Goal: Navigation & Orientation: Find specific page/section

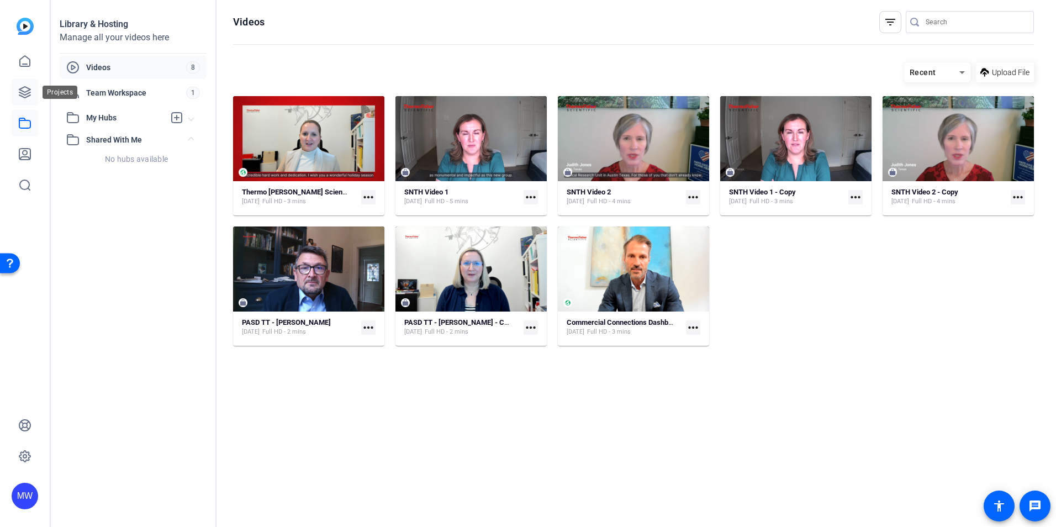
click at [19, 90] on icon at bounding box center [24, 92] width 13 height 13
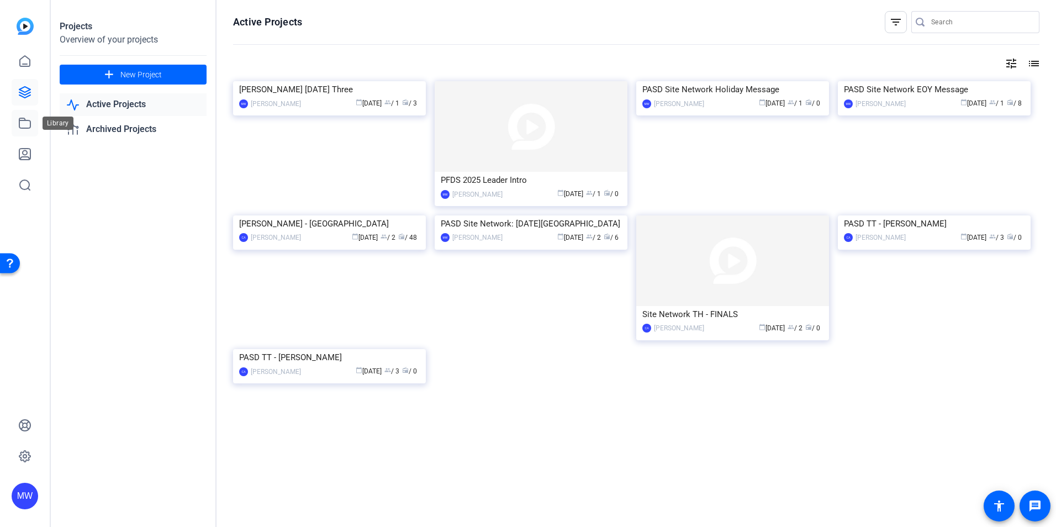
click at [18, 130] on link at bounding box center [25, 123] width 27 height 27
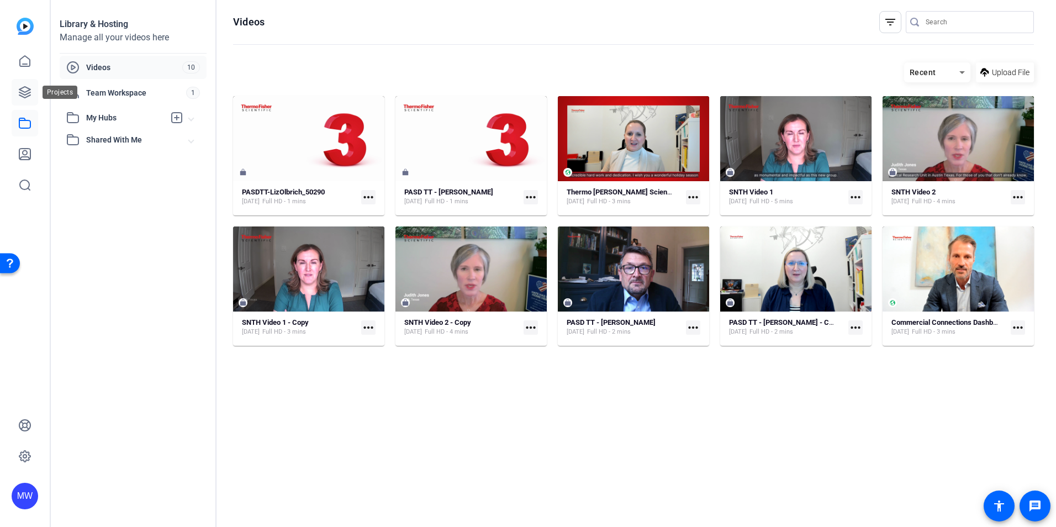
click at [22, 86] on icon at bounding box center [24, 92] width 13 height 13
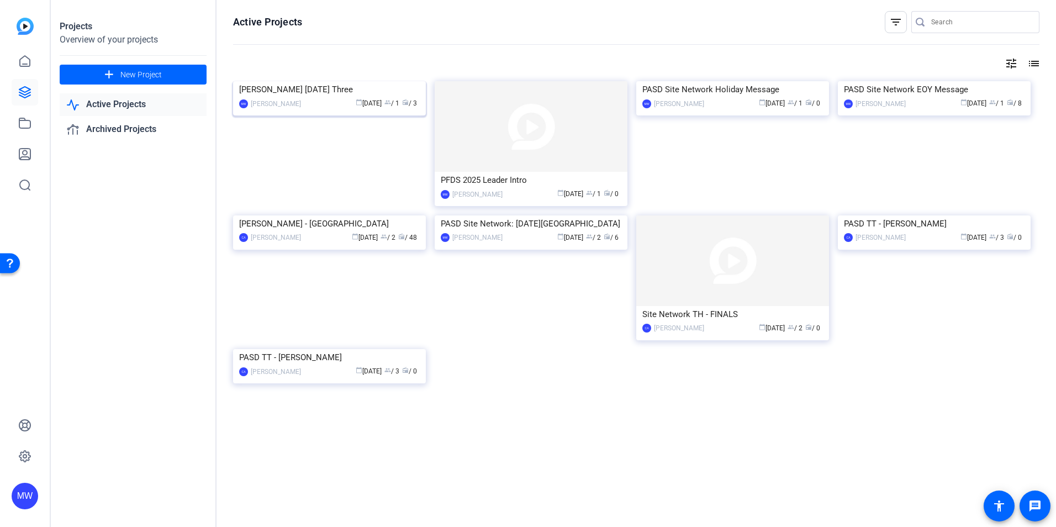
click at [323, 81] on img at bounding box center [329, 81] width 193 height 0
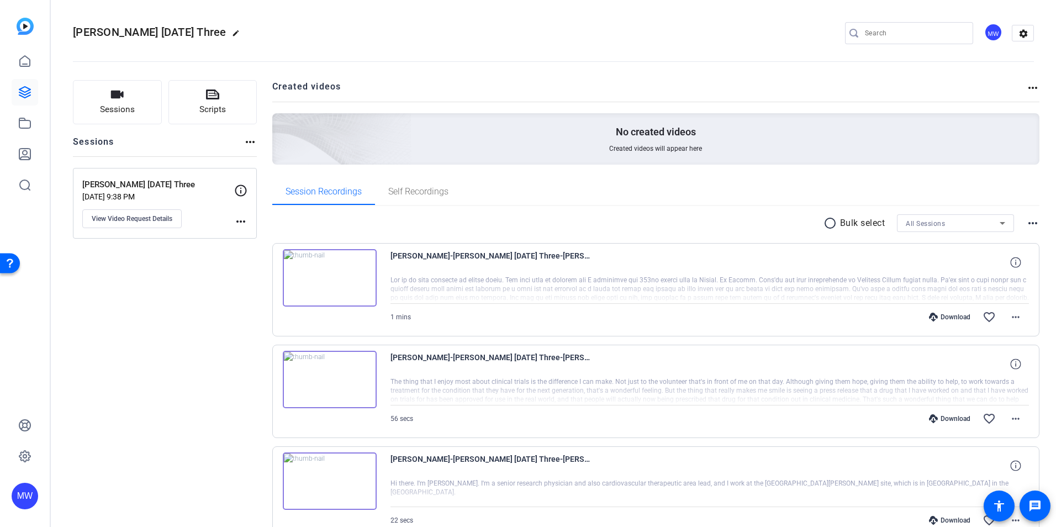
click at [336, 286] on img at bounding box center [330, 277] width 94 height 57
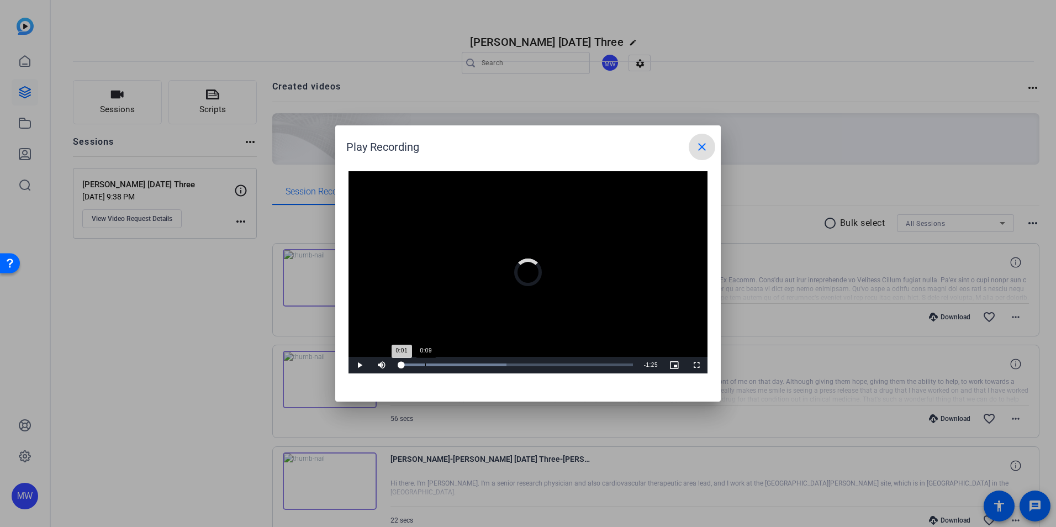
drag, startPoint x: 402, startPoint y: 362, endPoint x: 431, endPoint y: 359, distance: 30.0
click at [431, 359] on div "Loaded : 46.08% 0:09 0:01" at bounding box center [516, 365] width 246 height 17
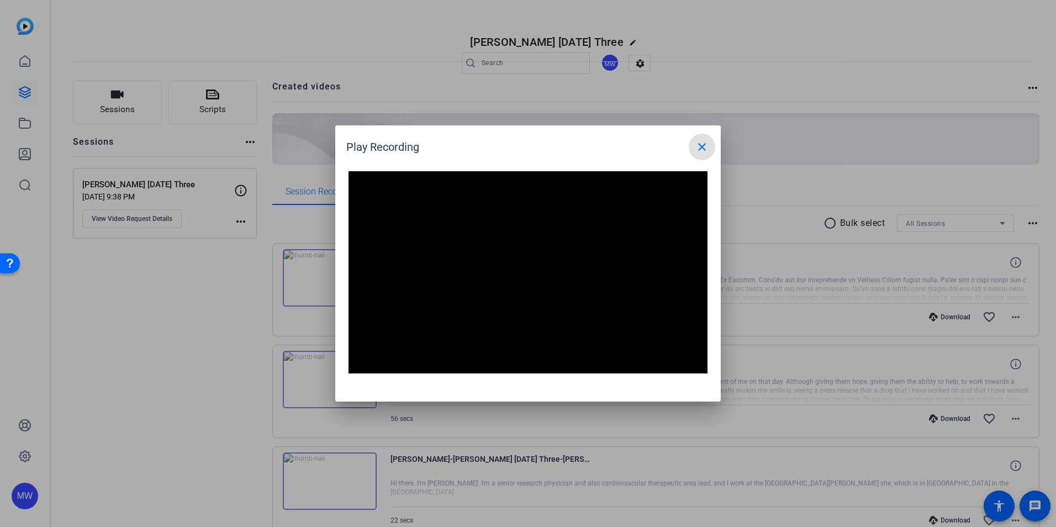
click at [697, 144] on mat-icon "close" at bounding box center [702, 146] width 13 height 13
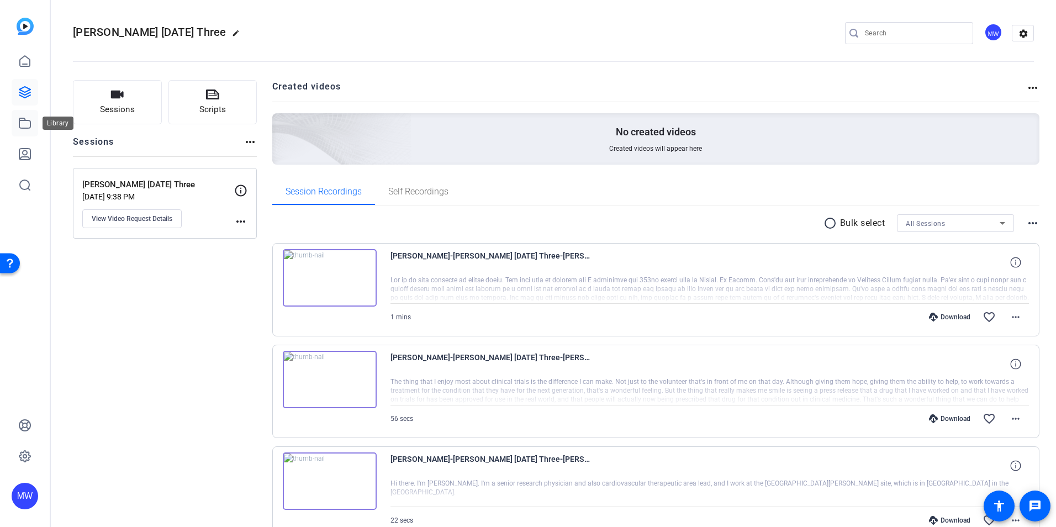
click at [30, 131] on link at bounding box center [25, 123] width 27 height 27
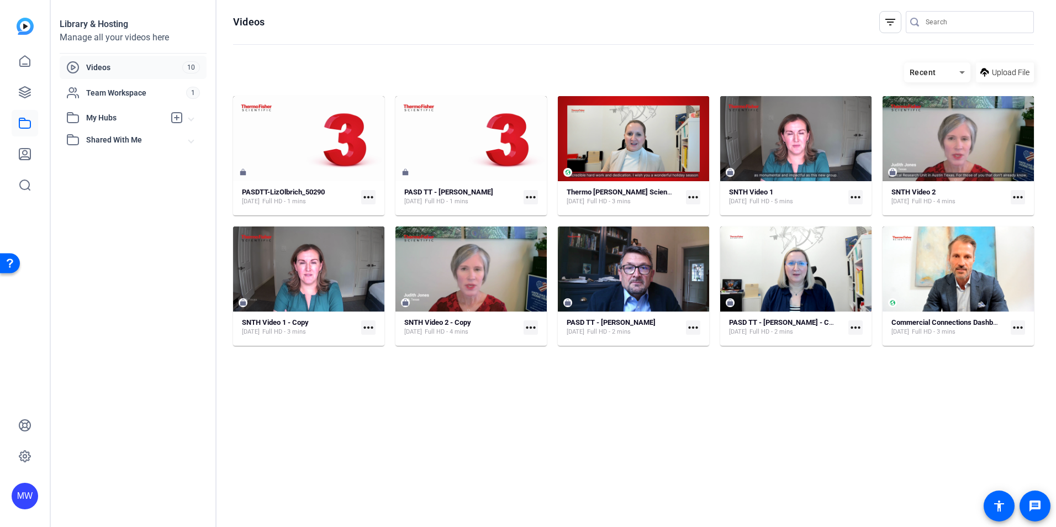
click at [363, 197] on mat-icon "more_horiz" at bounding box center [368, 197] width 14 height 14
click at [309, 154] on div at bounding box center [528, 263] width 1056 height 527
click at [363, 198] on mat-icon "more_horiz" at bounding box center [368, 197] width 14 height 14
click at [309, 163] on div at bounding box center [528, 263] width 1056 height 527
click at [289, 185] on mat-card "PASDTT-LizOlbrich_50290 [DATE] Full HD - 1 mins more_horiz" at bounding box center [308, 155] width 151 height 119
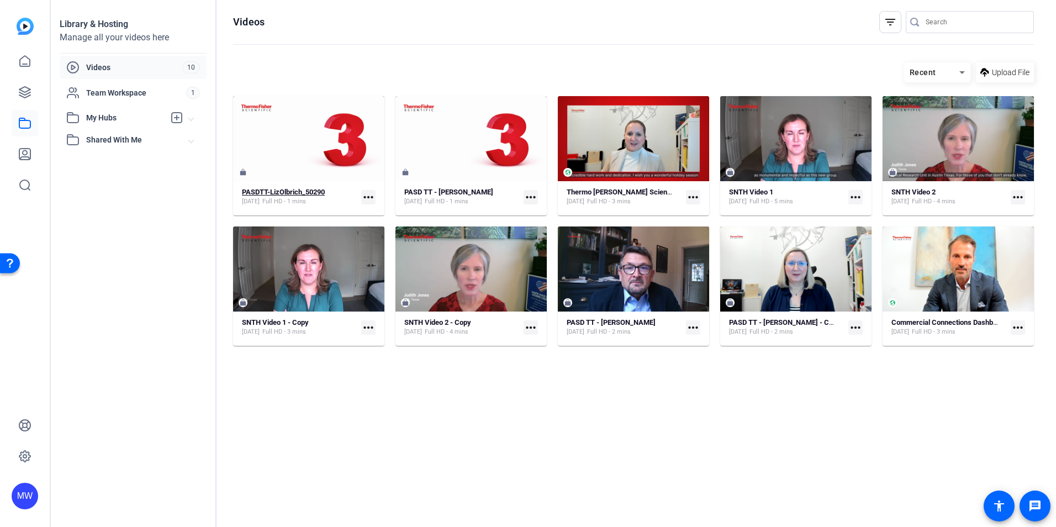
click at [281, 197] on div "PASDTT-LizOlbrich_50290" at bounding box center [283, 192] width 83 height 9
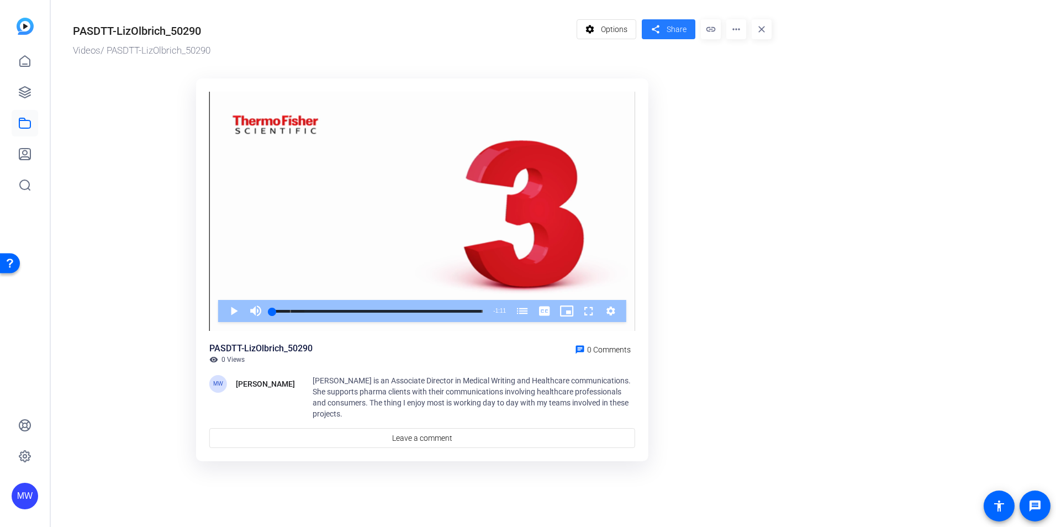
click at [682, 31] on span "Share" at bounding box center [677, 30] width 20 height 12
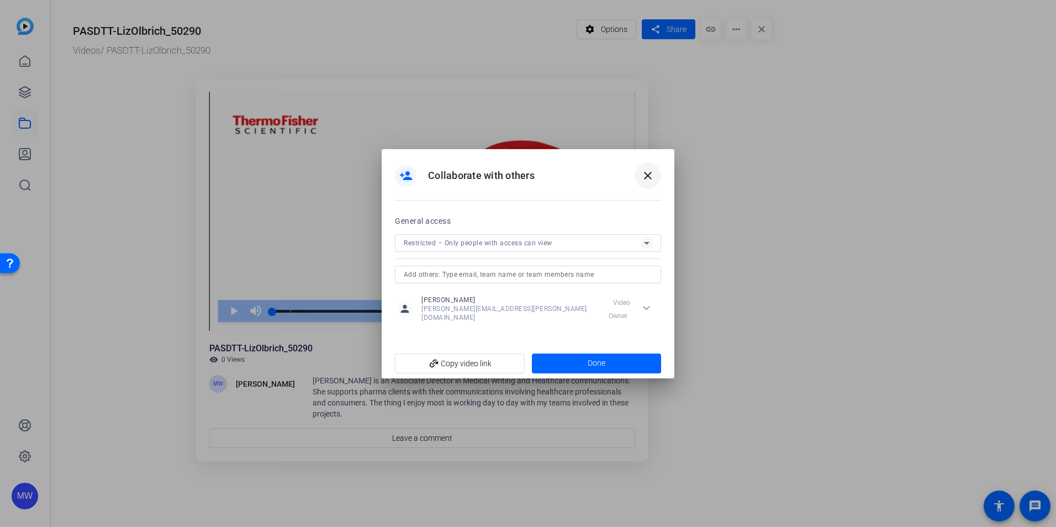
click at [652, 175] on mat-icon "close" at bounding box center [647, 175] width 13 height 13
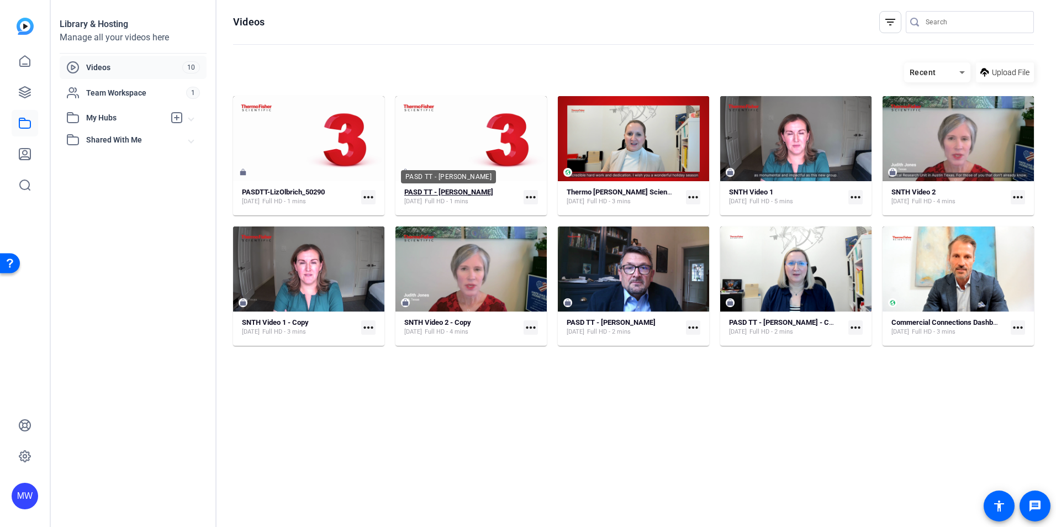
click at [461, 194] on strong "PASD TT - [PERSON_NAME]" at bounding box center [448, 192] width 89 height 8
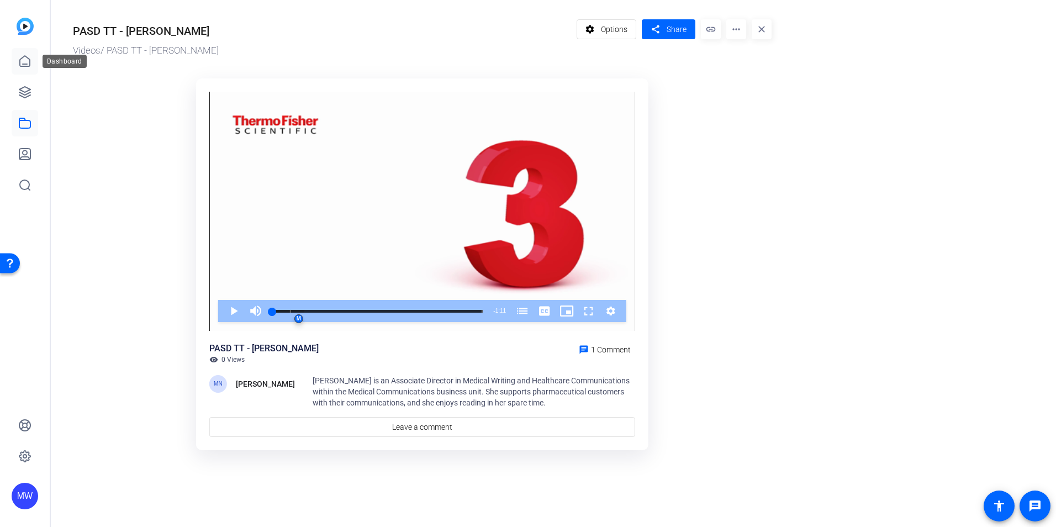
click at [18, 65] on icon at bounding box center [24, 61] width 13 height 13
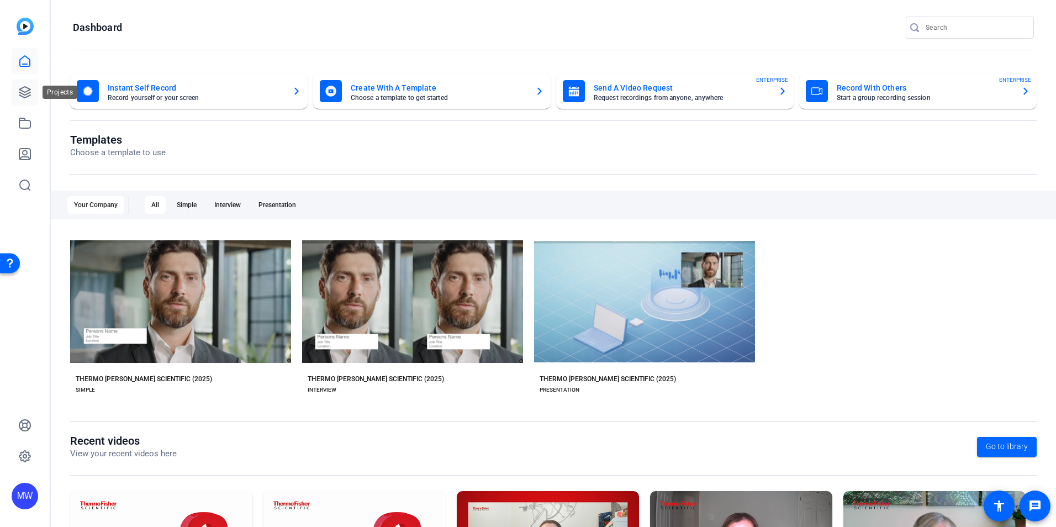
click at [23, 102] on link at bounding box center [25, 92] width 27 height 27
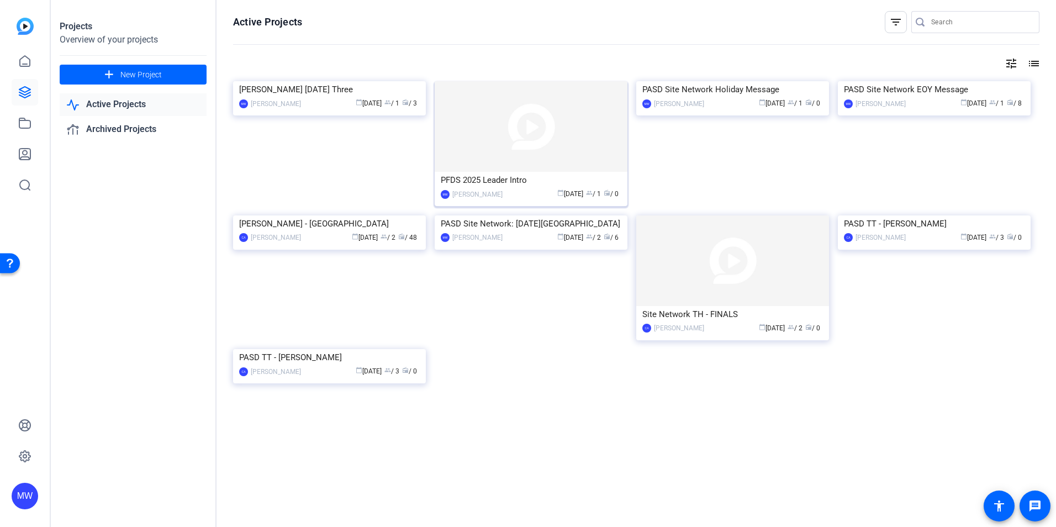
click at [481, 193] on div "[PERSON_NAME]" at bounding box center [477, 194] width 50 height 11
click at [693, 98] on div "PASD Site Network Holiday Message" at bounding box center [733, 89] width 181 height 17
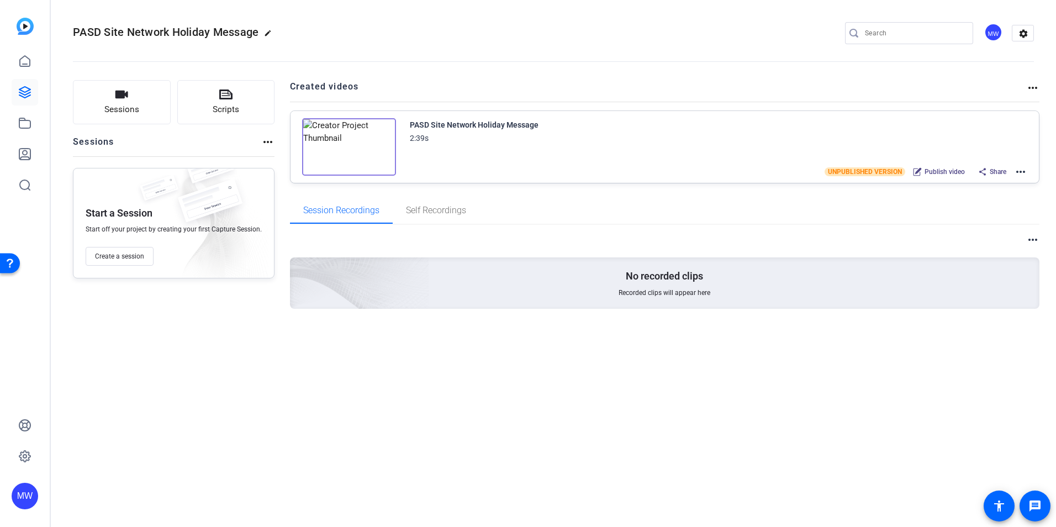
click at [318, 170] on img at bounding box center [349, 146] width 94 height 57
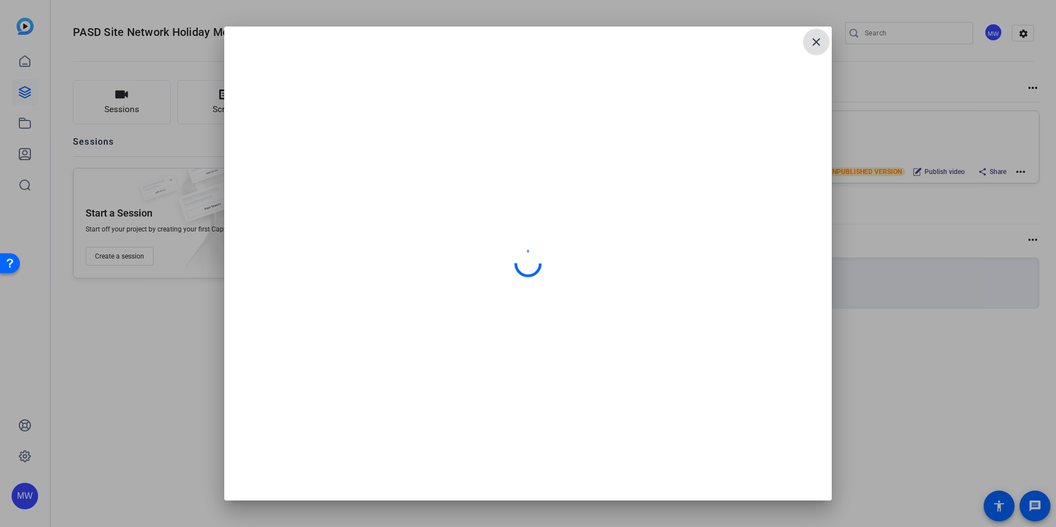
click at [817, 43] on mat-icon "close" at bounding box center [816, 41] width 13 height 13
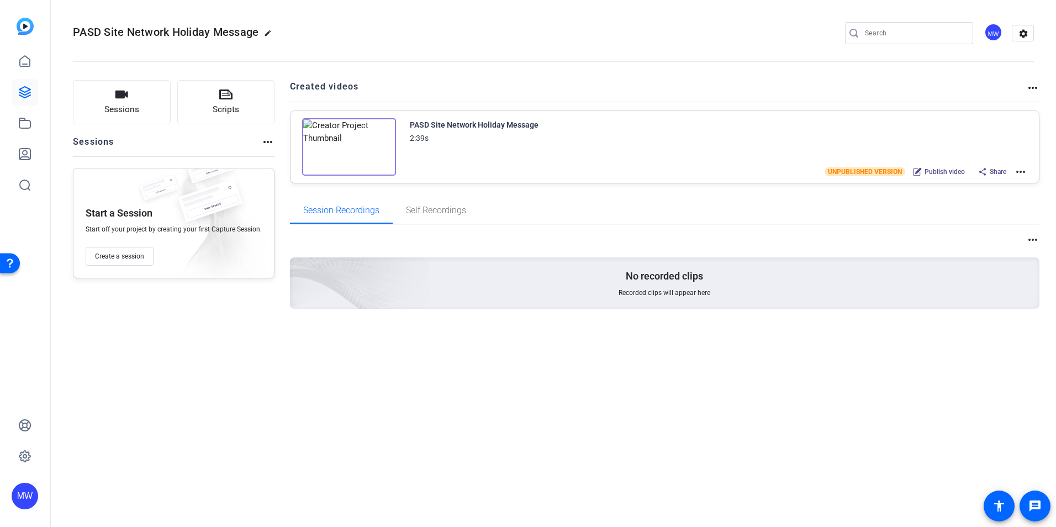
click at [1035, 88] on mat-icon "more_horiz" at bounding box center [1032, 87] width 13 height 13
drag, startPoint x: 1035, startPoint y: 88, endPoint x: 780, endPoint y: 99, distance: 255.5
click at [780, 99] on div at bounding box center [528, 263] width 1056 height 527
click at [1020, 174] on mat-icon "more_horiz" at bounding box center [1020, 171] width 13 height 13
click at [30, 130] on div at bounding box center [528, 263] width 1056 height 527
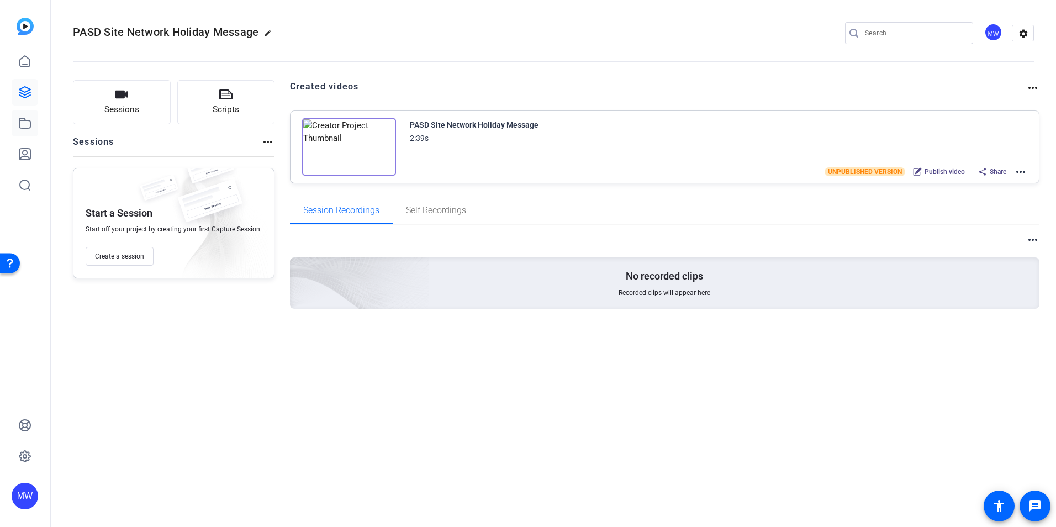
click at [25, 129] on icon at bounding box center [24, 123] width 13 height 13
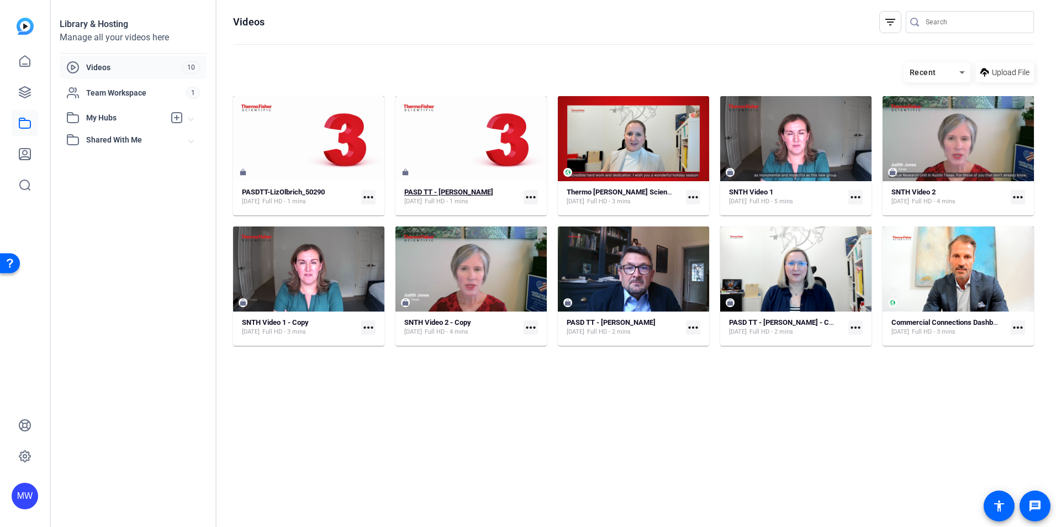
click at [456, 189] on strong "PASD TT - [PERSON_NAME]" at bounding box center [448, 192] width 89 height 8
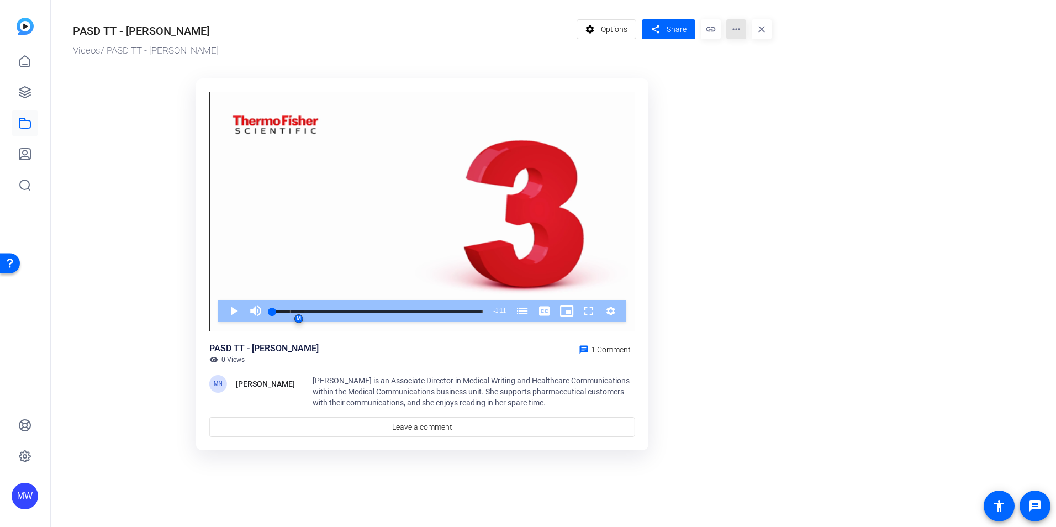
click at [728, 33] on mat-icon "more_horiz" at bounding box center [736, 29] width 20 height 20
click at [627, 33] on div at bounding box center [528, 263] width 1056 height 527
click at [622, 34] on span "Options" at bounding box center [614, 29] width 27 height 21
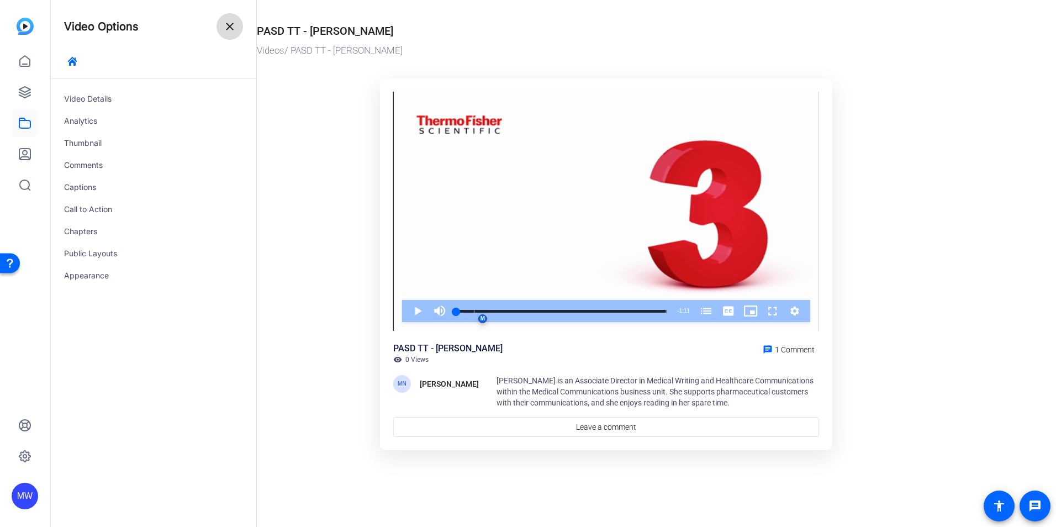
click at [225, 34] on span at bounding box center [230, 26] width 27 height 27
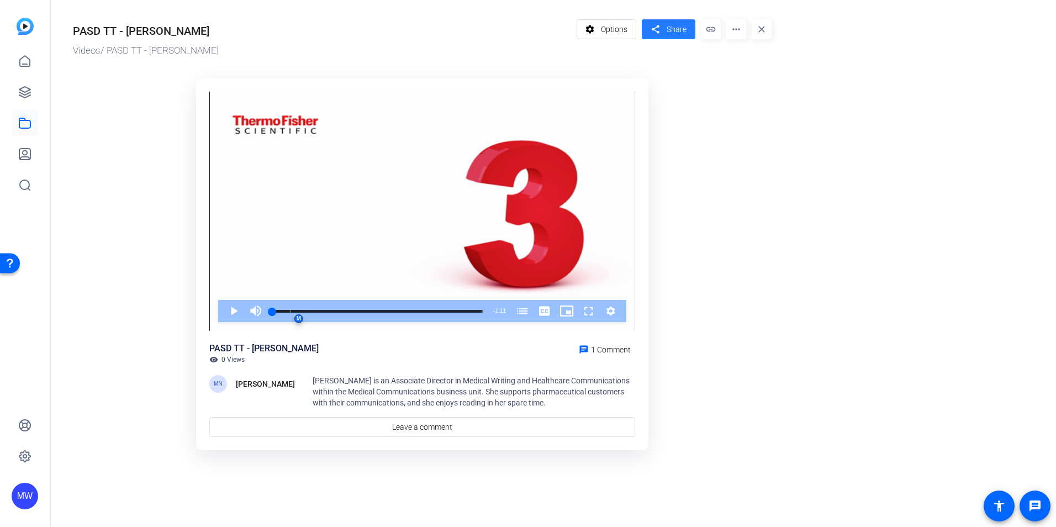
click at [665, 27] on span at bounding box center [669, 29] width 54 height 27
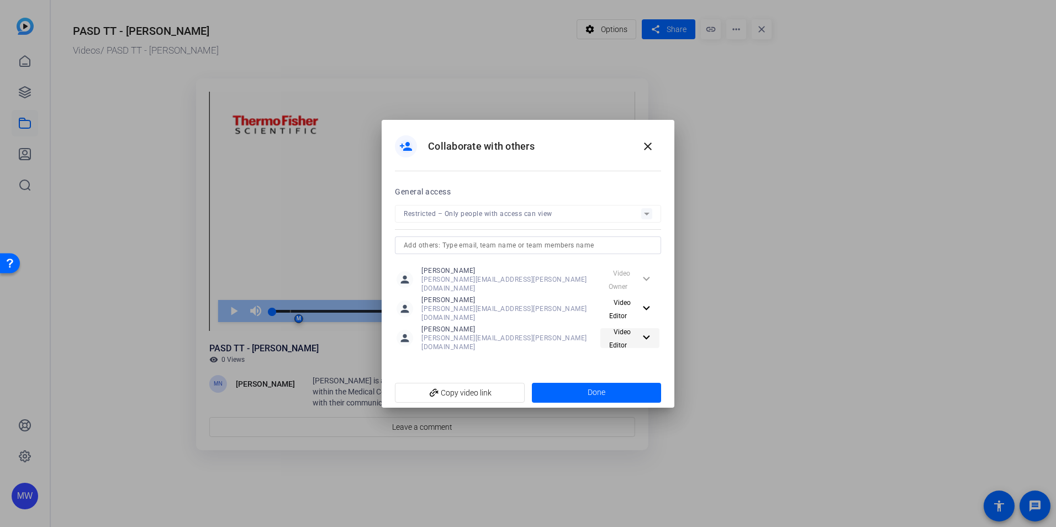
click at [649, 331] on mat-icon "expand_more" at bounding box center [645, 338] width 11 height 14
click at [649, 331] on div at bounding box center [528, 263] width 1056 height 527
click at [651, 149] on mat-icon "close" at bounding box center [647, 146] width 13 height 13
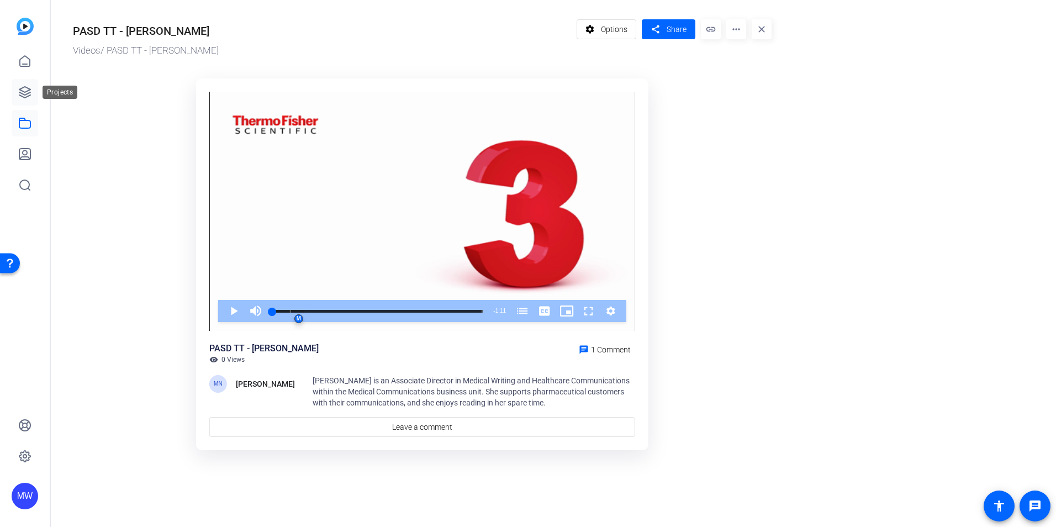
click at [30, 99] on link at bounding box center [25, 92] width 27 height 27
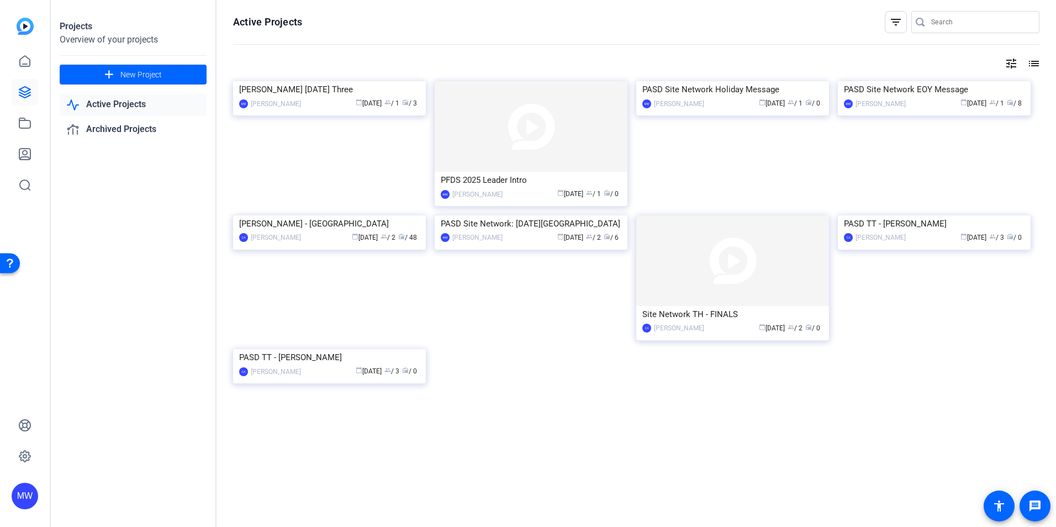
click at [753, 408] on div "[PERSON_NAME] [DATE] Three MW [PERSON_NAME] calendar_today [DATE] group / 1 rad…" at bounding box center [636, 244] width 807 height 327
